Goal: Communication & Community: Ask a question

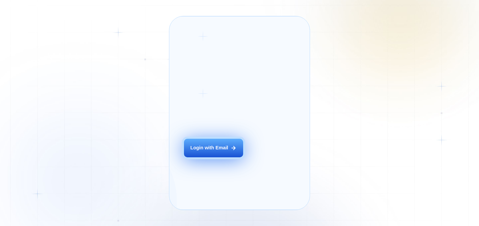
click at [212, 152] on div "Login with Email" at bounding box center [209, 148] width 38 height 7
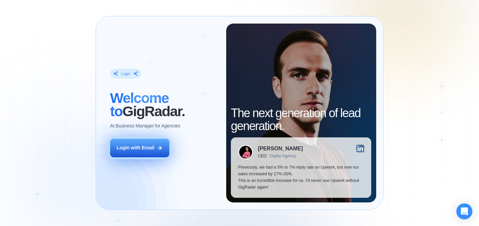
click at [143, 150] on div "Login with Email" at bounding box center [135, 148] width 38 height 7
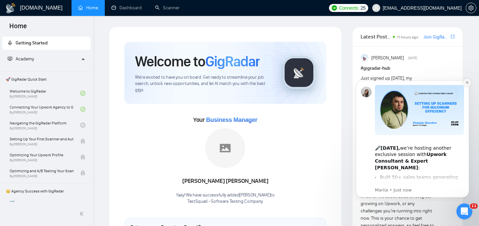
click at [467, 82] on icon "Dismiss notification" at bounding box center [466, 82] width 2 height 2
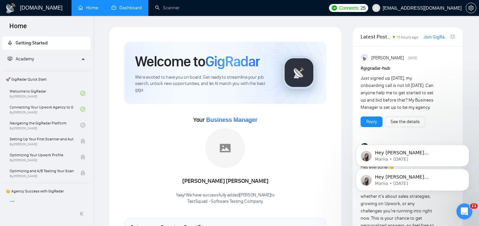
click at [133, 10] on link "Dashboard" at bounding box center [126, 8] width 30 height 6
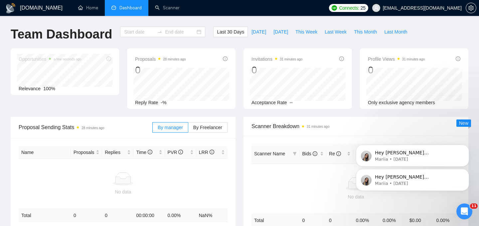
type input "[DATE]"
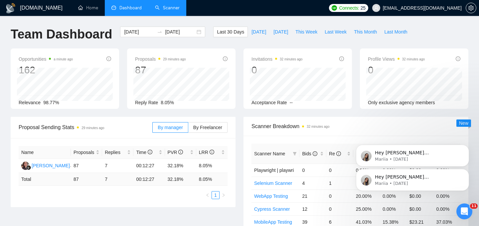
click at [165, 5] on link "Scanner" at bounding box center [167, 8] width 25 height 6
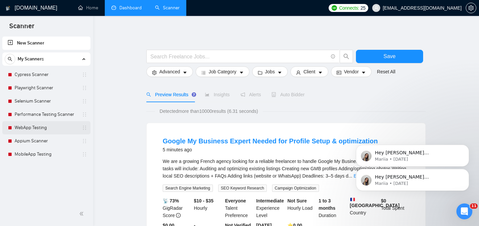
click at [77, 130] on link "WebApp Testing" at bounding box center [46, 127] width 63 height 13
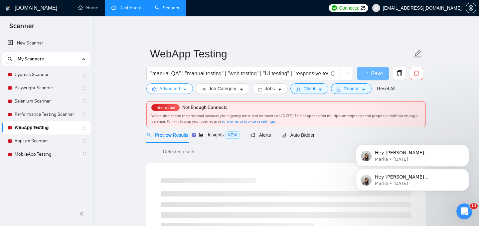
click at [182, 87] on button "Advanced" at bounding box center [169, 88] width 47 height 11
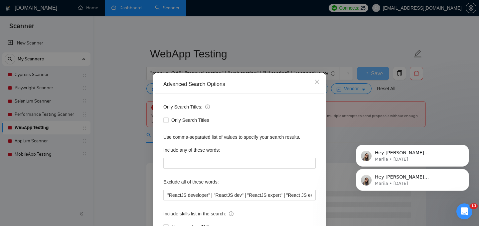
scroll to position [50, 0]
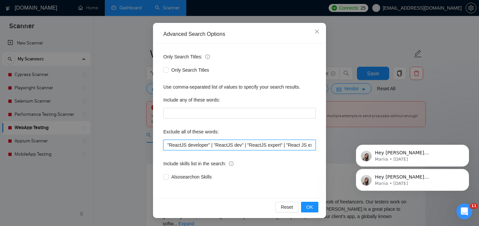
click at [166, 147] on input ""ReactJS developer" | "ReactJS dev" | "ReactJS expert" | "React JS expert" | "A…" at bounding box center [239, 145] width 152 height 11
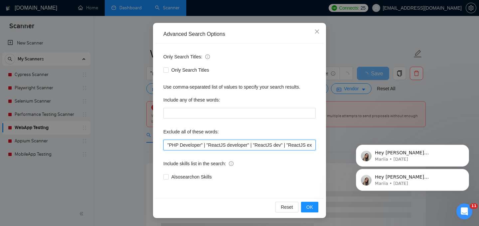
drag, startPoint x: 205, startPoint y: 146, endPoint x: 193, endPoint y: 146, distance: 11.6
click at [193, 146] on input ""PHP Developer" | "ReactJS developer" | "ReactJS dev" | "ReactJS expert" | "Rea…" at bounding box center [239, 145] width 152 height 11
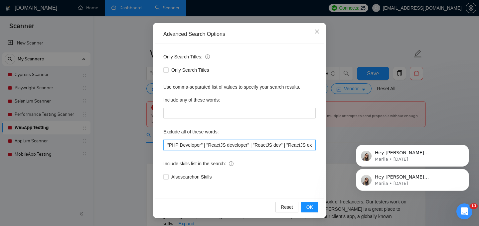
drag, startPoint x: 207, startPoint y: 145, endPoint x: 168, endPoint y: 141, distance: 39.5
click at [168, 141] on input ""PHP Developer" | "ReactJS developer" | "ReactJS dev" | "ReactJS expert" | "Rea…" at bounding box center [239, 145] width 152 height 11
click at [166, 143] on input ""PHP Developer" | "ReactJS developer" | "ReactJS dev" | "ReactJS expert" | "Rea…" at bounding box center [239, 145] width 152 height 11
paste input ""PHP Developer" |"
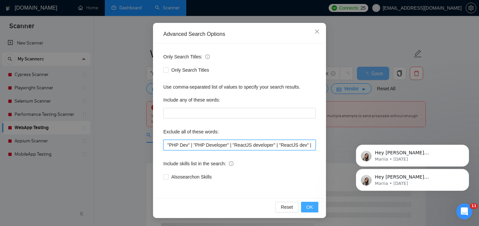
type input ""PHP Dev" | "PHP Developer" | "ReactJS developer" | "ReactJS dev" | "ReactJS ex…"
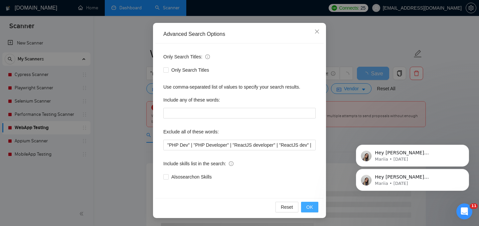
click at [311, 206] on span "OK" at bounding box center [309, 207] width 7 height 7
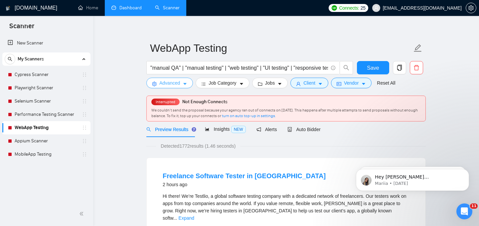
scroll to position [5, 0]
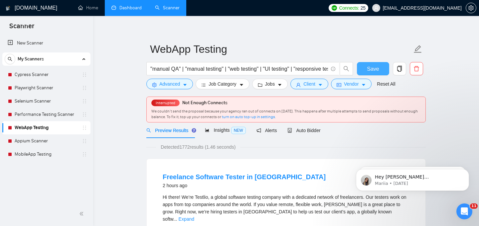
click at [376, 66] on span "Save" at bounding box center [373, 69] width 12 height 8
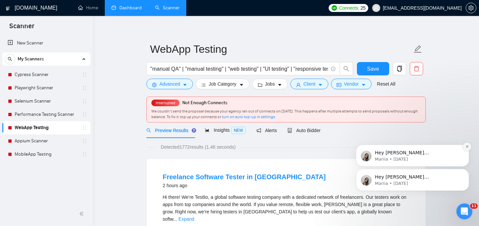
click at [464, 147] on button "Dismiss notification" at bounding box center [466, 147] width 9 height 9
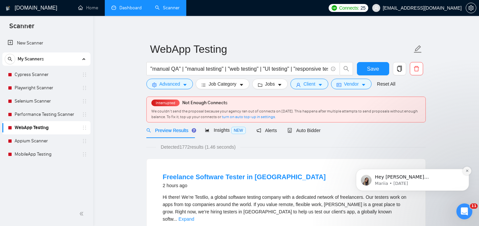
click at [466, 173] on icon "Dismiss notification" at bounding box center [467, 171] width 4 height 4
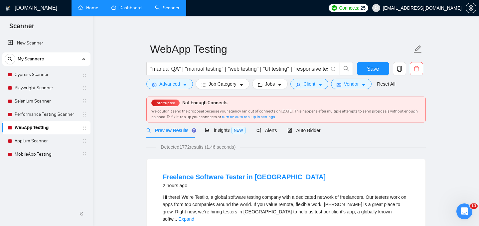
click at [94, 9] on link "Home" at bounding box center [88, 8] width 20 height 6
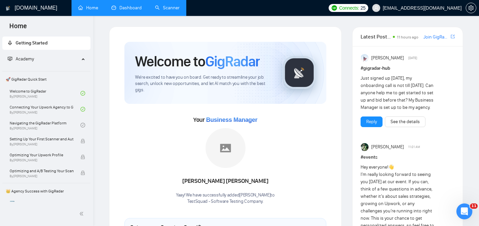
click at [164, 5] on link "Scanner" at bounding box center [167, 8] width 25 height 6
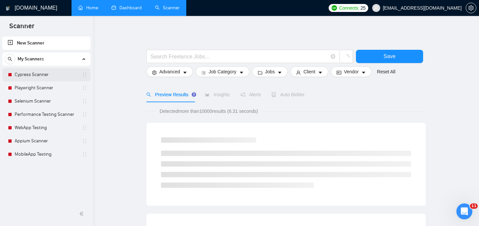
click at [39, 74] on link "Cypress Scanner" at bounding box center [46, 74] width 63 height 13
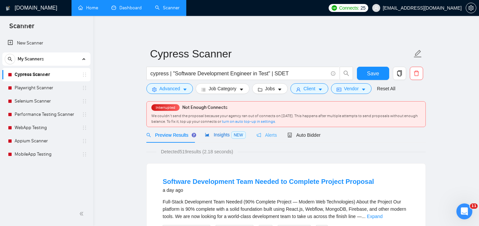
drag, startPoint x: 229, startPoint y: 133, endPoint x: 261, endPoint y: 137, distance: 32.4
click at [229, 133] on span "Insights NEW" at bounding box center [225, 134] width 41 height 5
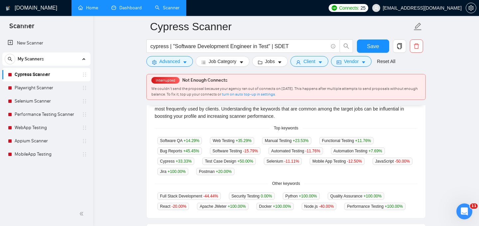
scroll to position [163, 0]
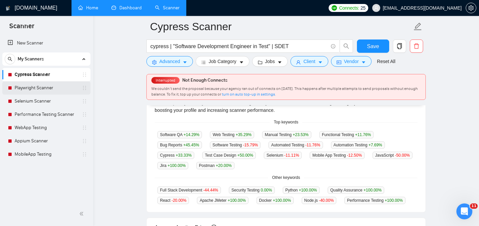
click at [42, 87] on link "Playwright Scanner" at bounding box center [46, 87] width 63 height 13
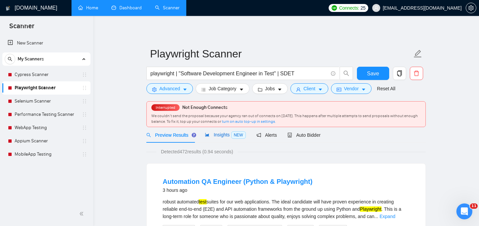
click at [222, 135] on span "Insights NEW" at bounding box center [225, 134] width 41 height 5
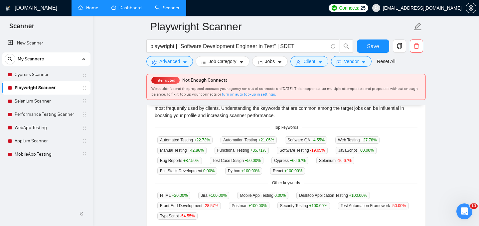
scroll to position [157, 0]
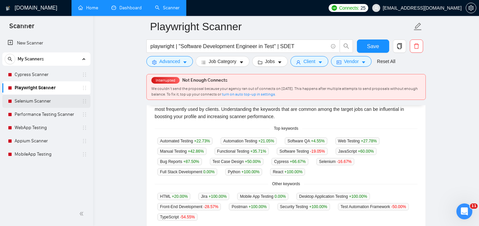
click at [38, 101] on link "Selenium Scanner" at bounding box center [46, 101] width 63 height 13
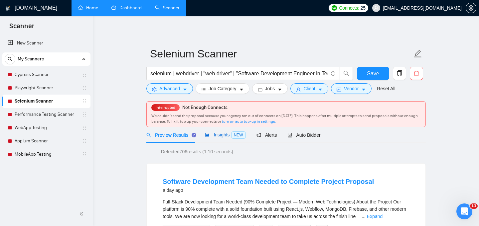
click at [225, 135] on span "Insights NEW" at bounding box center [225, 134] width 41 height 5
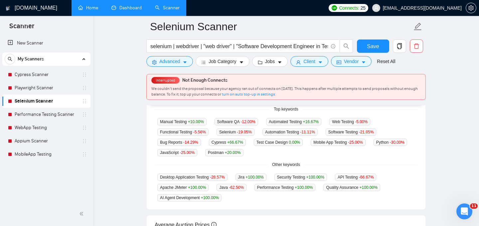
scroll to position [168, 0]
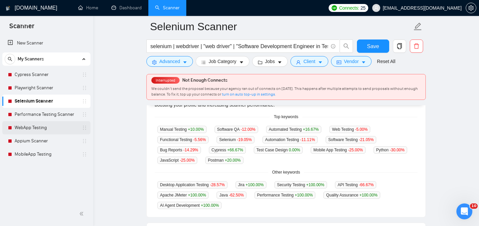
click at [36, 128] on link "WebApp Testing" at bounding box center [46, 127] width 63 height 13
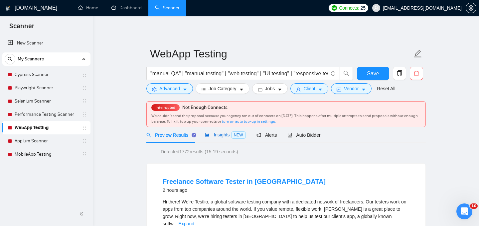
click at [218, 135] on span "Insights NEW" at bounding box center [225, 134] width 41 height 5
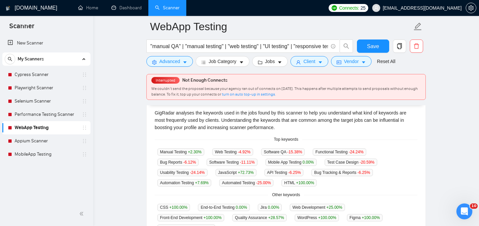
scroll to position [145, 0]
click at [32, 141] on link "Appium Scanner" at bounding box center [46, 141] width 63 height 13
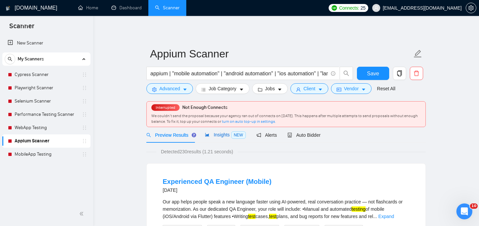
click at [224, 134] on span "Insights NEW" at bounding box center [225, 134] width 41 height 5
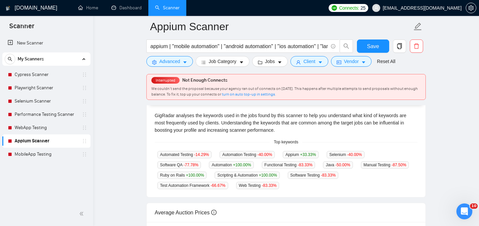
scroll to position [135, 0]
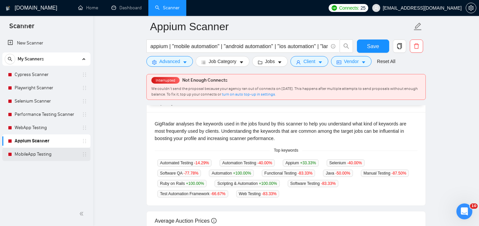
click at [43, 155] on link "MobileApp Testing" at bounding box center [46, 154] width 63 height 13
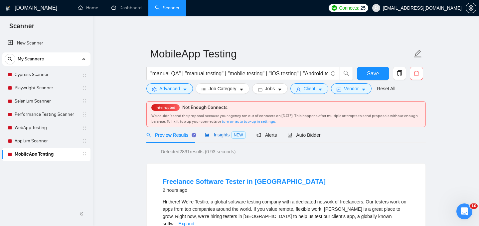
click at [218, 134] on span "Insights NEW" at bounding box center [225, 134] width 41 height 5
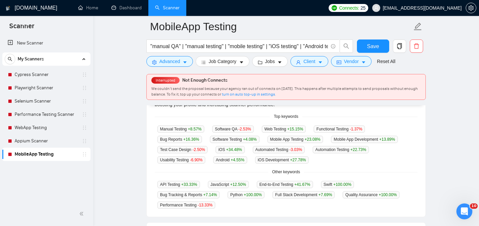
scroll to position [168, 0]
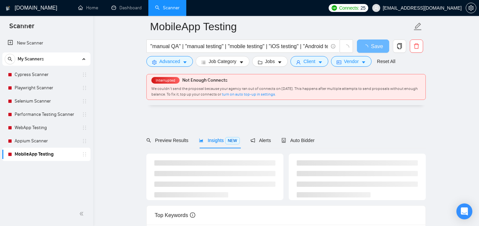
scroll to position [168, 0]
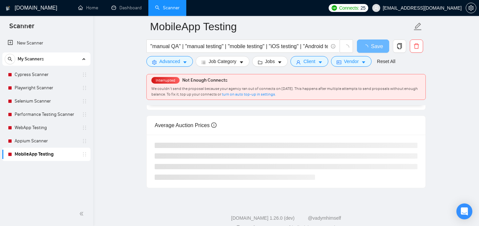
click at [26, 74] on link "Cypress Scanner" at bounding box center [46, 74] width 63 height 13
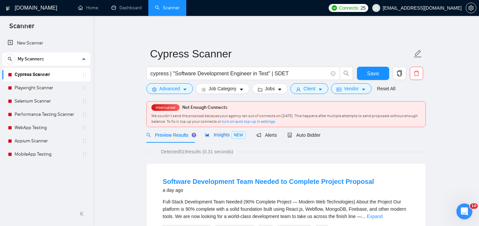
click at [215, 134] on span "Insights NEW" at bounding box center [225, 134] width 41 height 5
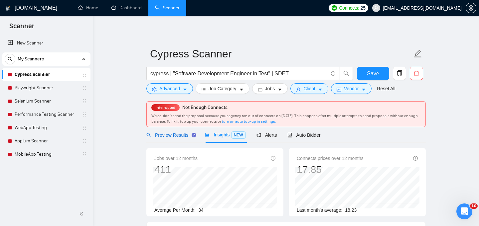
click at [182, 133] on span "Preview Results" at bounding box center [170, 135] width 48 height 5
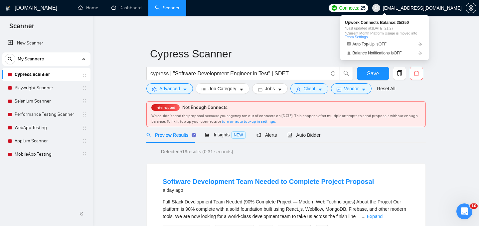
click at [359, 9] on span "Connects:" at bounding box center [349, 7] width 20 height 7
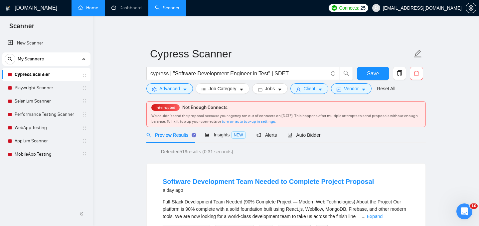
click at [90, 6] on link "Home" at bounding box center [88, 8] width 20 height 6
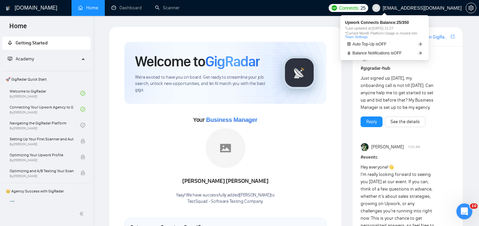
click at [365, 7] on span "25" at bounding box center [362, 7] width 5 height 7
click at [384, 53] on span "Balance Notifications is OFF" at bounding box center [376, 53] width 49 height 4
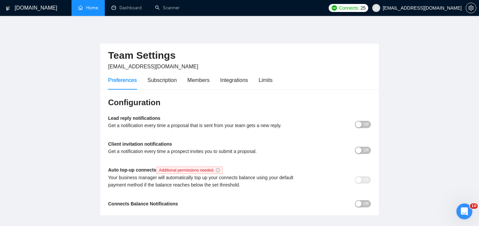
click at [367, 127] on span "Off" at bounding box center [365, 124] width 5 height 7
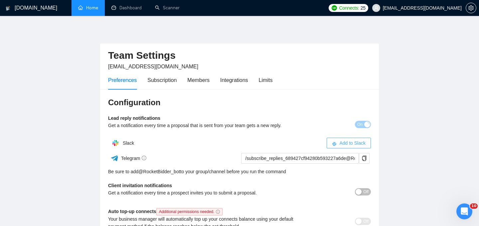
click at [350, 141] on span "Add to Slack" at bounding box center [352, 143] width 26 height 7
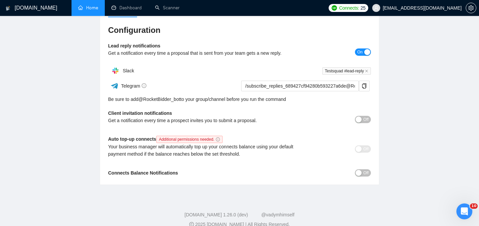
scroll to position [82, 0]
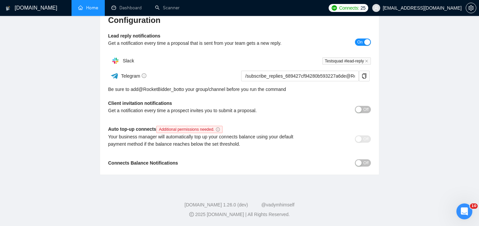
click at [365, 108] on span "Off" at bounding box center [365, 109] width 5 height 7
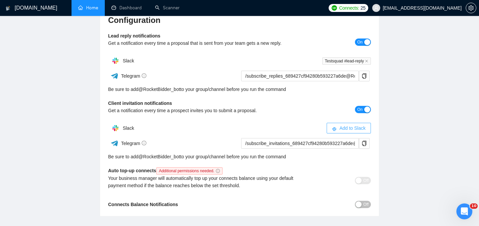
click at [348, 130] on span "Add to Slack" at bounding box center [352, 128] width 26 height 7
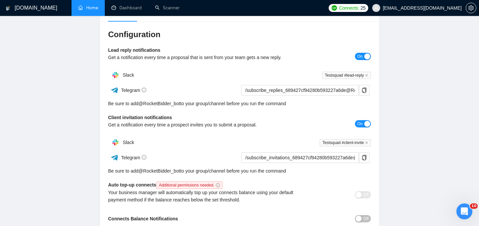
scroll to position [0, 0]
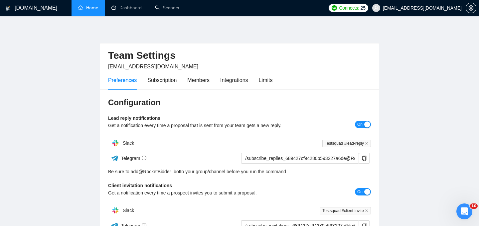
click at [93, 9] on link "Home" at bounding box center [88, 8] width 20 height 6
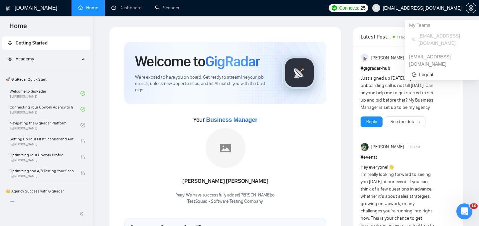
click at [447, 8] on span "[EMAIL_ADDRESS][DOMAIN_NAME]" at bounding box center [422, 8] width 79 height 0
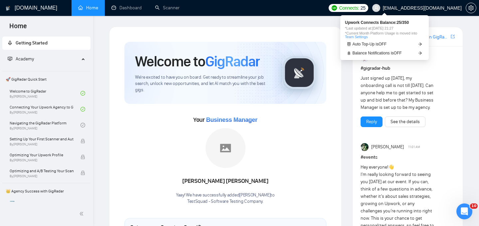
click at [359, 6] on span "Connects:" at bounding box center [349, 7] width 20 height 7
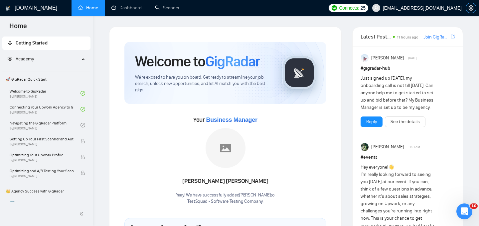
click at [471, 8] on icon "setting" at bounding box center [470, 7] width 5 height 5
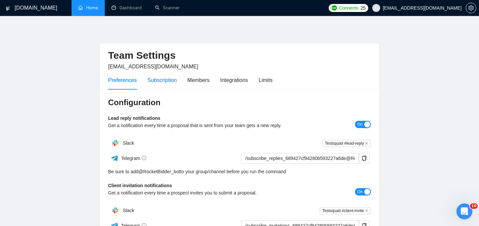
click at [168, 79] on div "Subscription" at bounding box center [161, 80] width 29 height 8
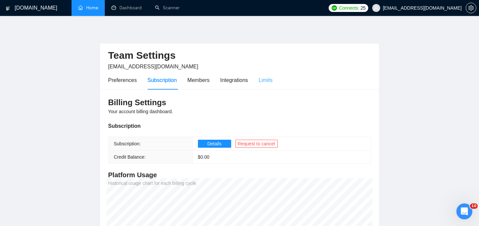
click at [270, 86] on div "Limits" at bounding box center [266, 80] width 14 height 19
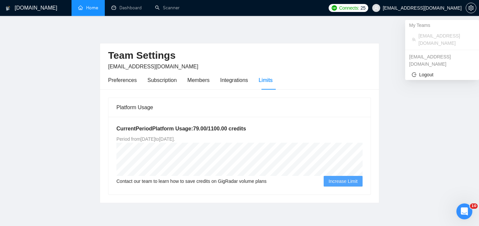
click at [447, 8] on span "[EMAIL_ADDRESS][DOMAIN_NAME]" at bounding box center [422, 8] width 79 height 0
click at [419, 71] on span "Logout" at bounding box center [442, 74] width 60 height 7
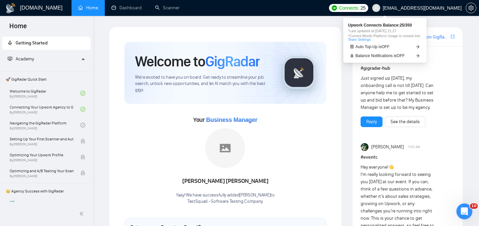
click at [370, 40] on link "Team Settings" at bounding box center [359, 40] width 23 height 4
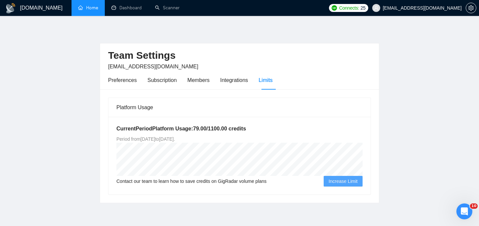
click at [92, 10] on link "Home" at bounding box center [88, 8] width 20 height 6
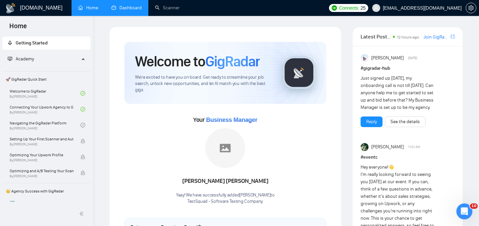
click at [125, 5] on link "Dashboard" at bounding box center [126, 8] width 30 height 6
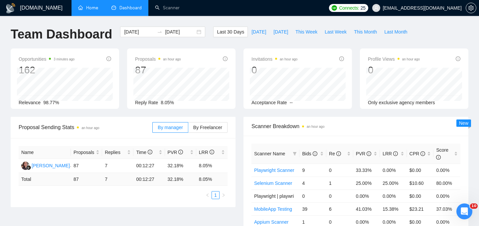
click at [78, 11] on link "Home" at bounding box center [88, 8] width 20 height 6
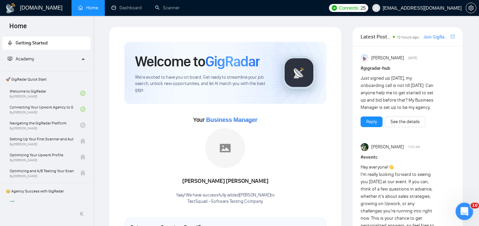
click at [459, 204] on div "Open Intercom Messenger" at bounding box center [463, 211] width 22 height 22
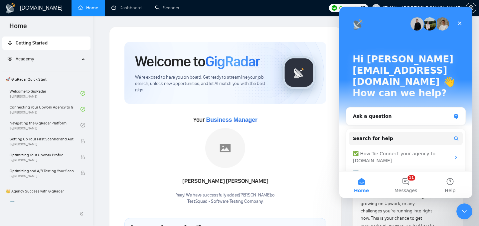
click at [308, 146] on div "Your Business Manager [PERSON_NAME]! We have successfully added [PERSON_NAME] t…" at bounding box center [225, 160] width 202 height 90
click at [461, 23] on icon "Close" at bounding box center [459, 23] width 5 height 5
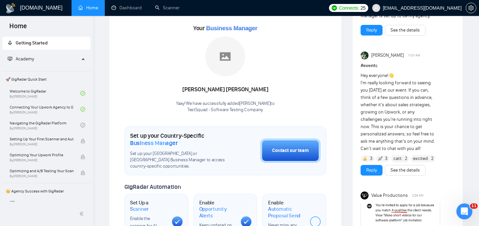
scroll to position [92, 0]
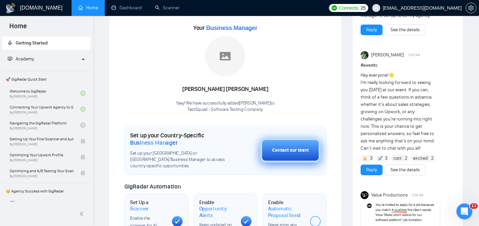
click at [304, 157] on button "Contact our team" at bounding box center [290, 150] width 60 height 25
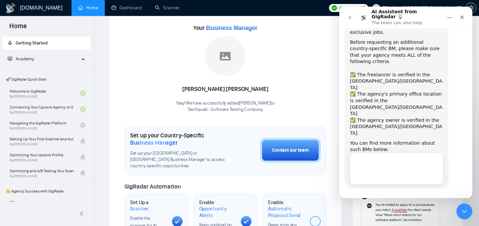
scroll to position [47, 0]
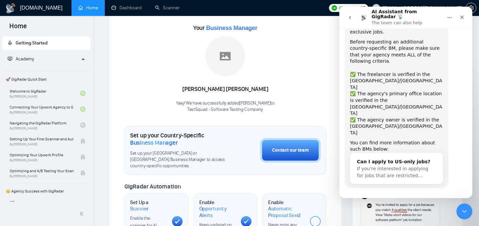
click at [301, 87] on div "Your Business Manager [PERSON_NAME]! We have successfully added [PERSON_NAME] t…" at bounding box center [225, 68] width 202 height 90
click at [464, 19] on div "Close" at bounding box center [462, 17] width 12 height 12
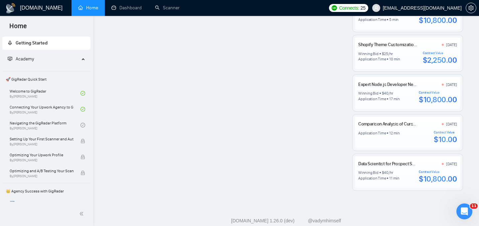
scroll to position [618, 0]
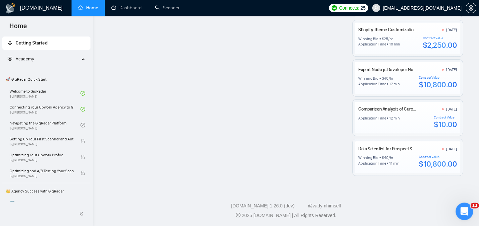
click at [463, 211] on icon "Open Intercom Messenger" at bounding box center [463, 210] width 5 height 5
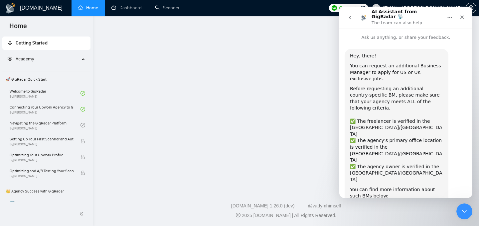
scroll to position [47, 0]
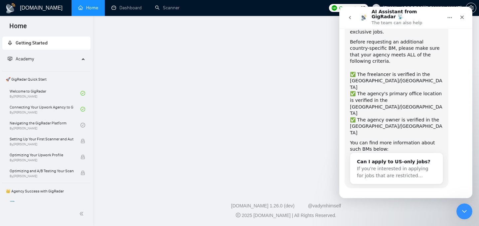
click at [351, 15] on icon "go back" at bounding box center [349, 17] width 5 height 5
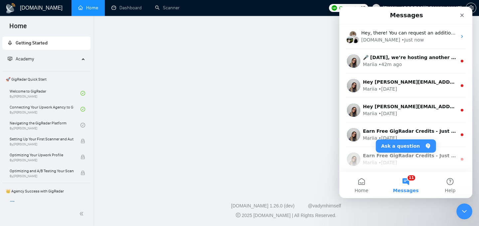
scroll to position [0, 0]
click at [407, 147] on button "Ask a question" at bounding box center [406, 146] width 60 height 13
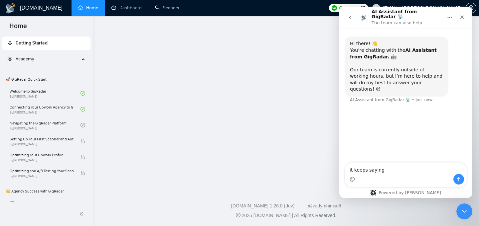
click at [387, 170] on textarea "it keeps saying" at bounding box center [406, 168] width 122 height 11
type textarea "i loaded connects in my upwork agency profile but gigradar is still showing old…"
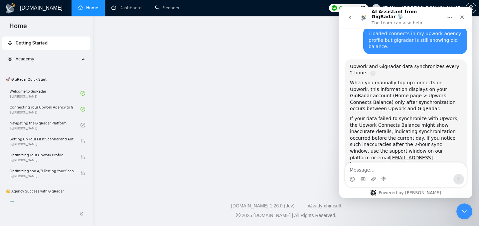
scroll to position [95, 0]
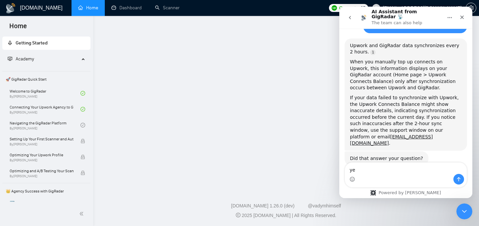
type textarea "yes"
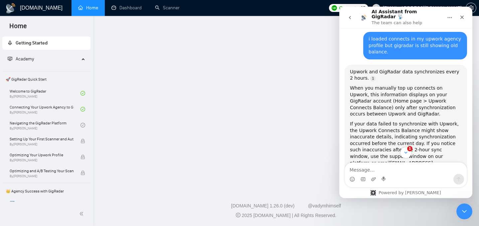
scroll to position [160, 0]
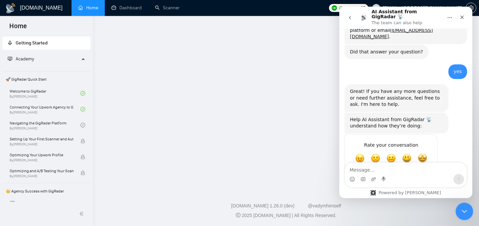
scroll to position [204, 0]
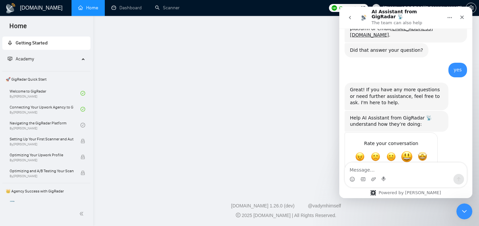
click at [410, 151] on span "Great" at bounding box center [407, 157] width 12 height 12
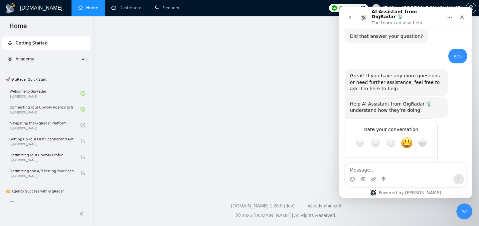
scroll to position [222, 0]
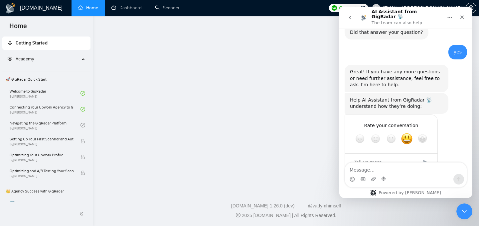
click at [428, 156] on div "Submit" at bounding box center [425, 162] width 13 height 13
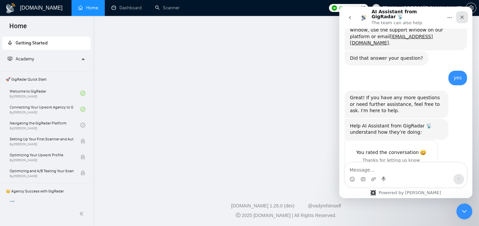
click at [461, 19] on div "Close" at bounding box center [462, 17] width 12 height 12
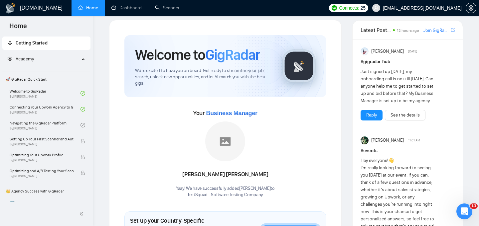
scroll to position [0, 0]
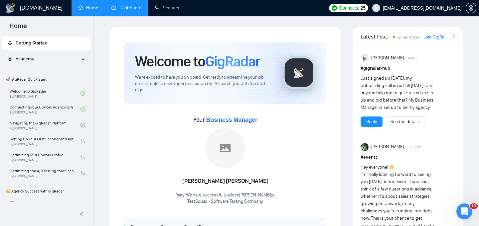
click at [128, 10] on link "Dashboard" at bounding box center [126, 8] width 30 height 6
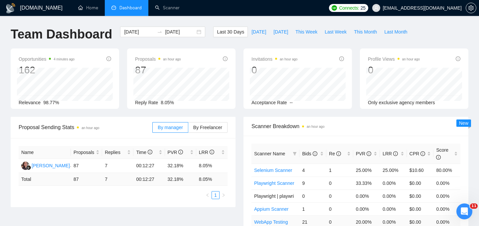
scroll to position [213, 0]
